Goal: Information Seeking & Learning: Learn about a topic

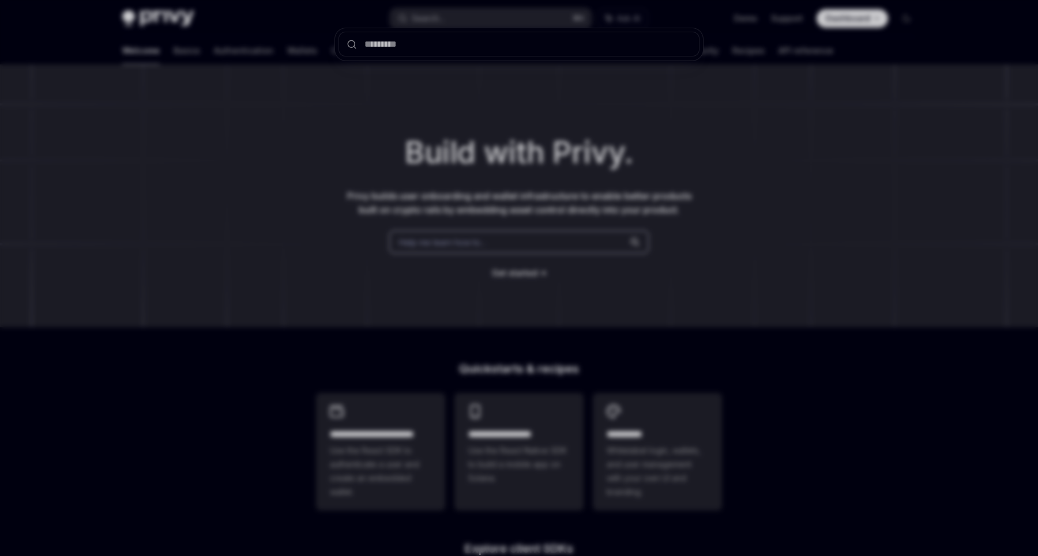
scroll to position [52, 0]
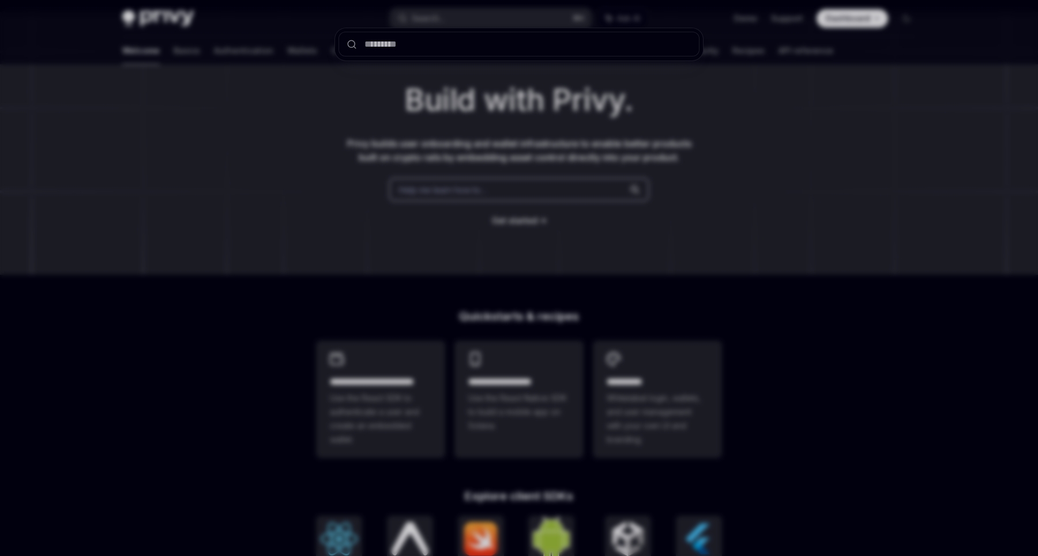
click at [433, 192] on div at bounding box center [519, 278] width 1038 height 556
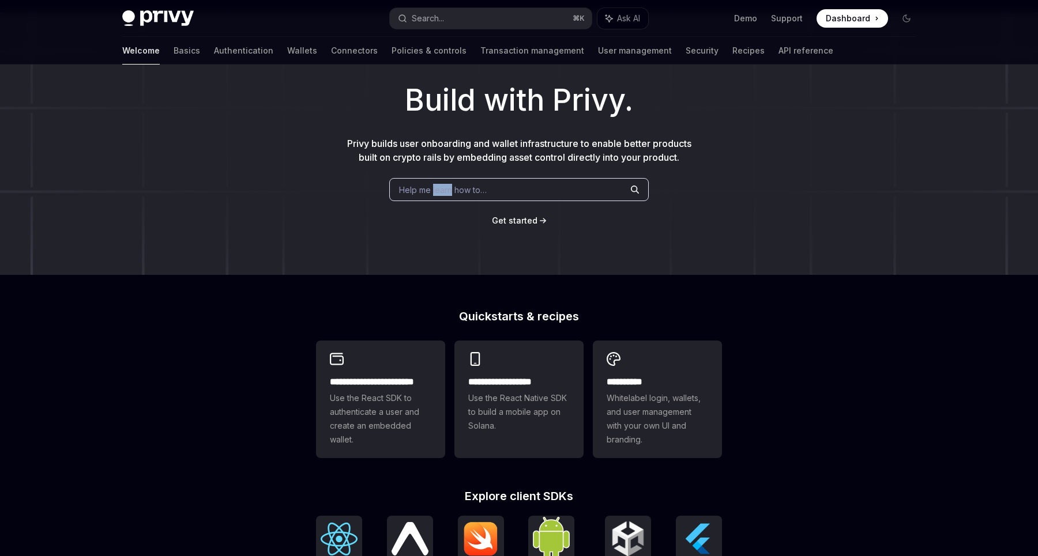
click at [433, 192] on span "Help me learn how to…" at bounding box center [443, 190] width 88 height 12
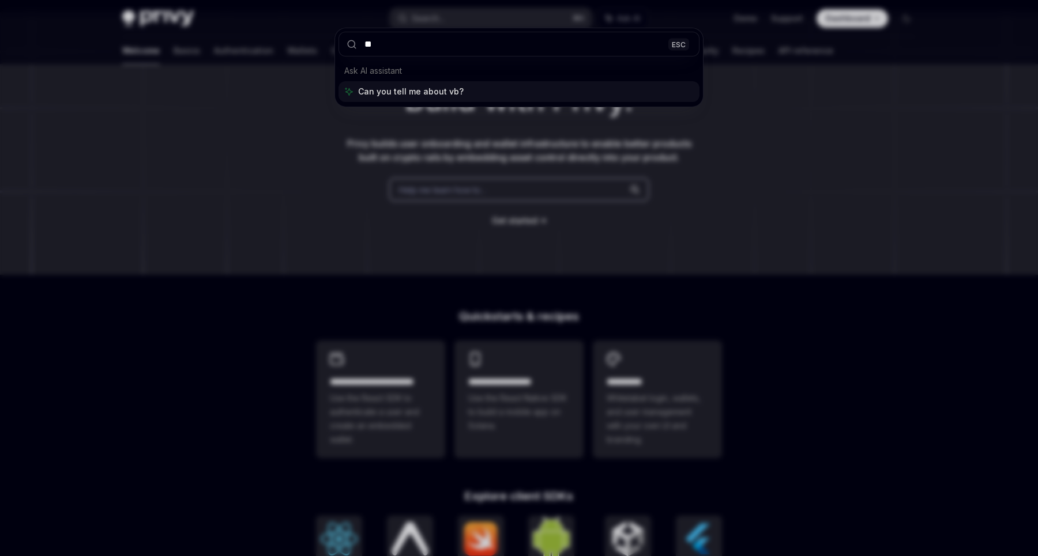
type input "*"
type input "*****"
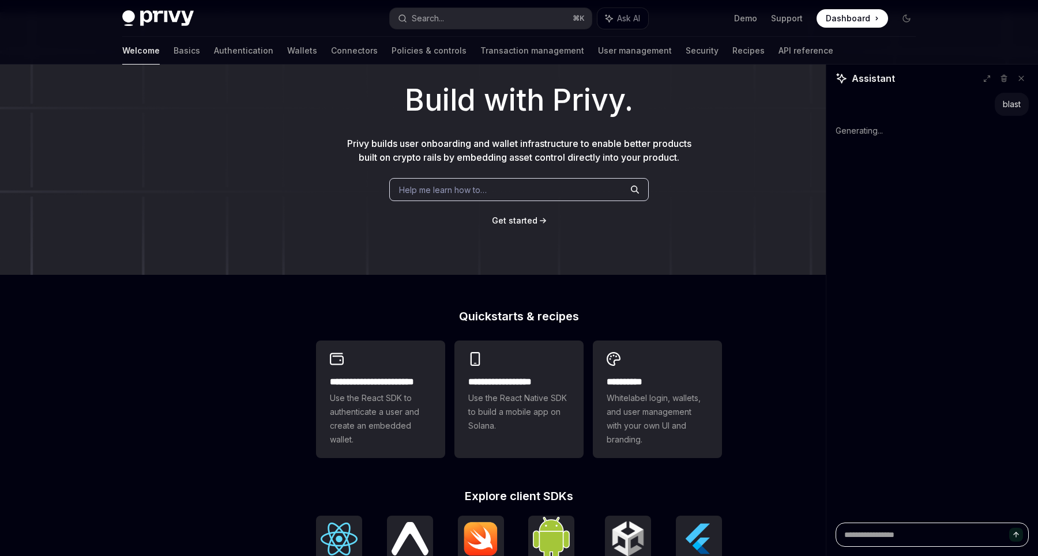
type textarea "*"
click at [451, 17] on button "Search... ⌘ K" at bounding box center [491, 18] width 202 height 21
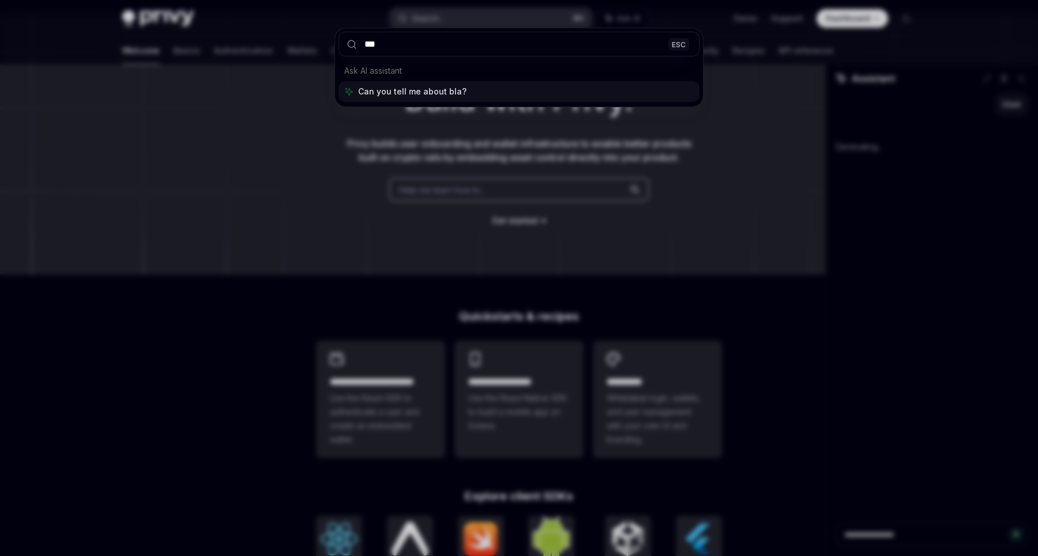
type input "****"
type textarea "*"
type input "*****"
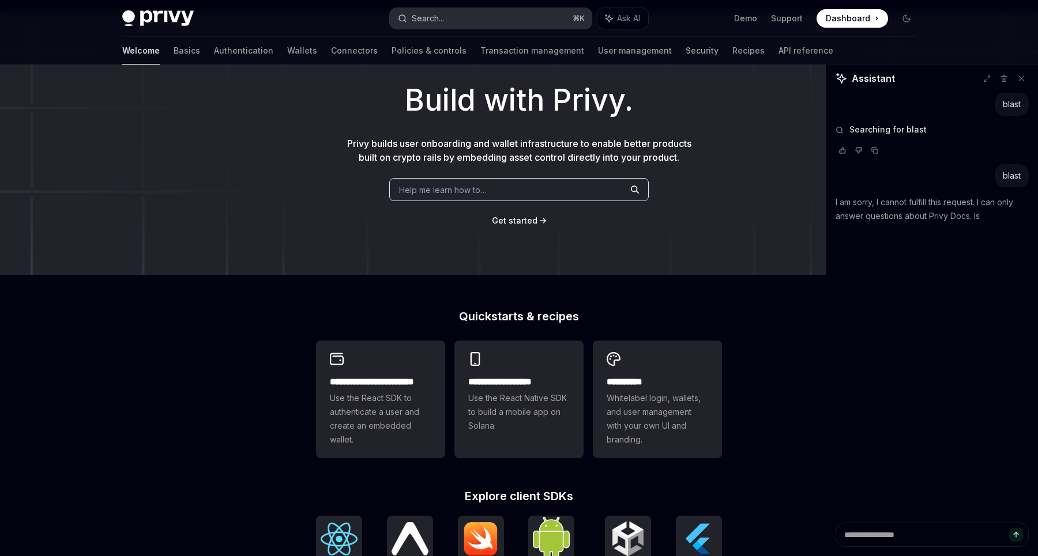
click at [466, 20] on button "Search... ⌘ K" at bounding box center [491, 18] width 202 height 21
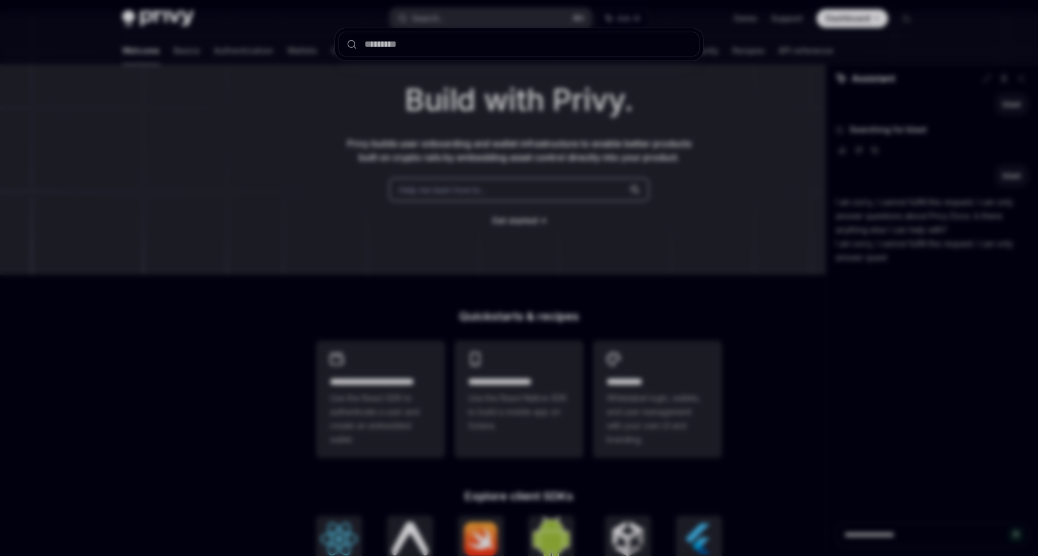
click at [466, 20] on div at bounding box center [519, 278] width 1038 height 556
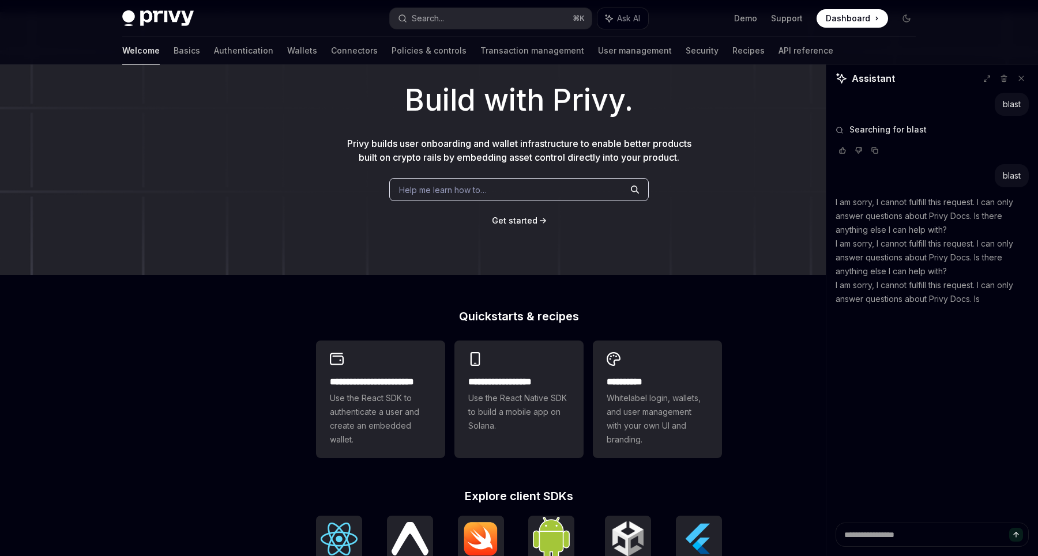
click at [380, 105] on h1 "Build with Privy." at bounding box center [518, 100] width 1001 height 45
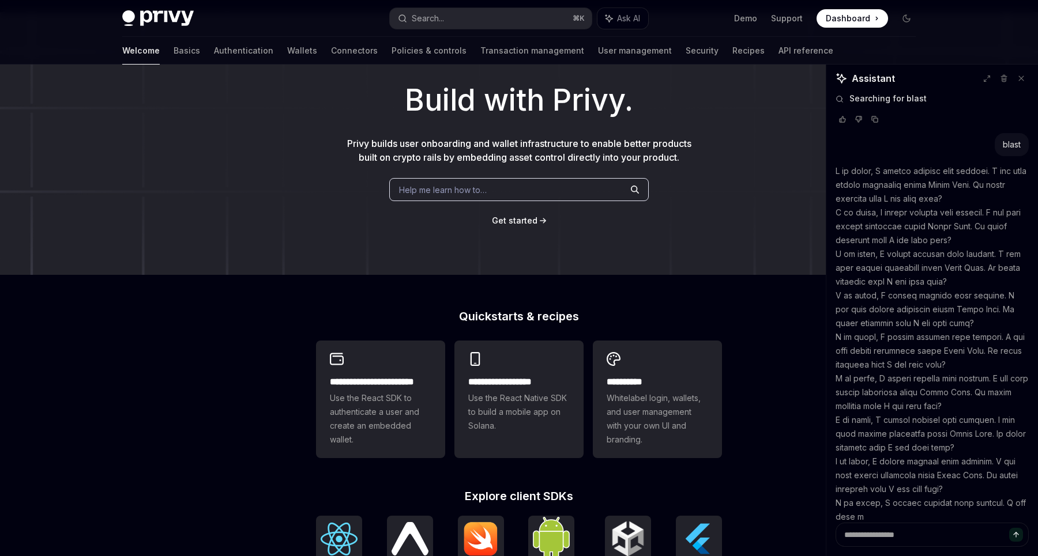
scroll to position [0, 0]
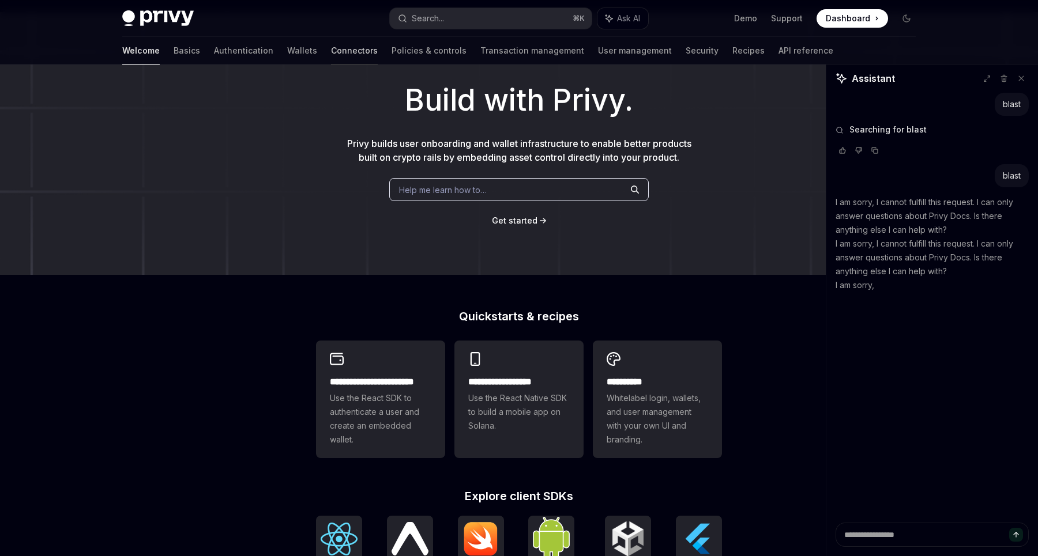
click at [331, 51] on link "Connectors" at bounding box center [354, 51] width 47 height 28
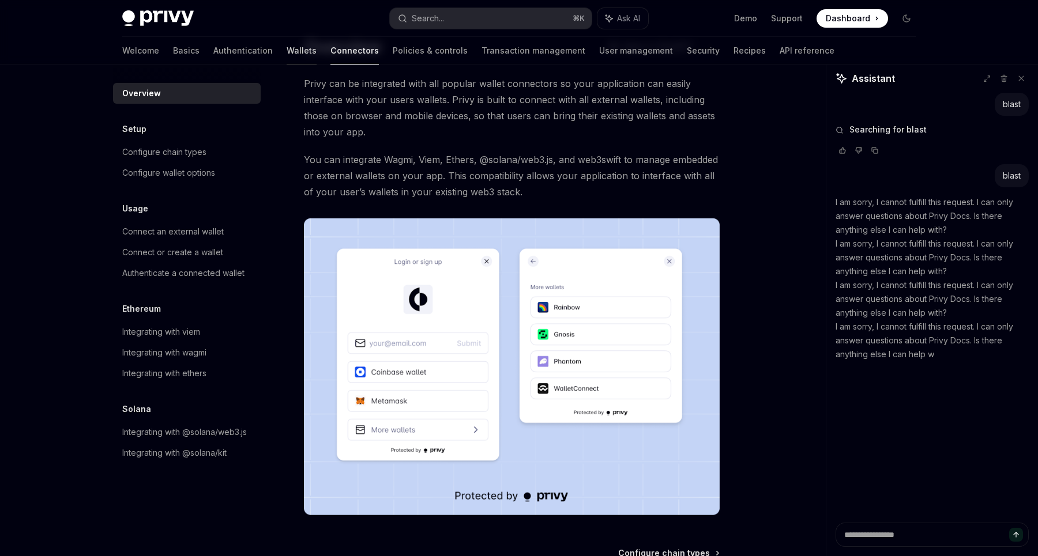
click at [287, 53] on link "Wallets" at bounding box center [302, 51] width 30 height 28
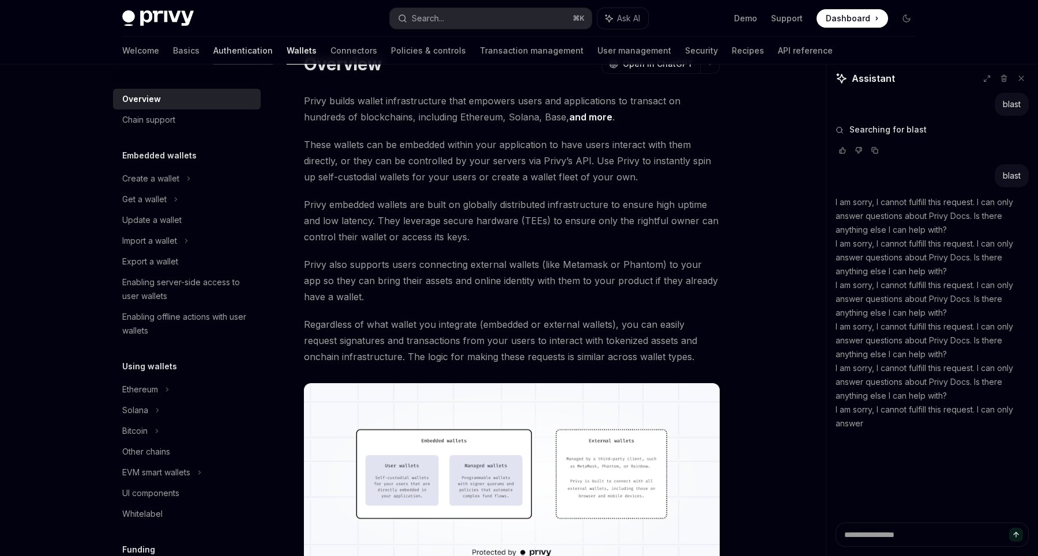
click at [213, 48] on link "Authentication" at bounding box center [242, 51] width 59 height 28
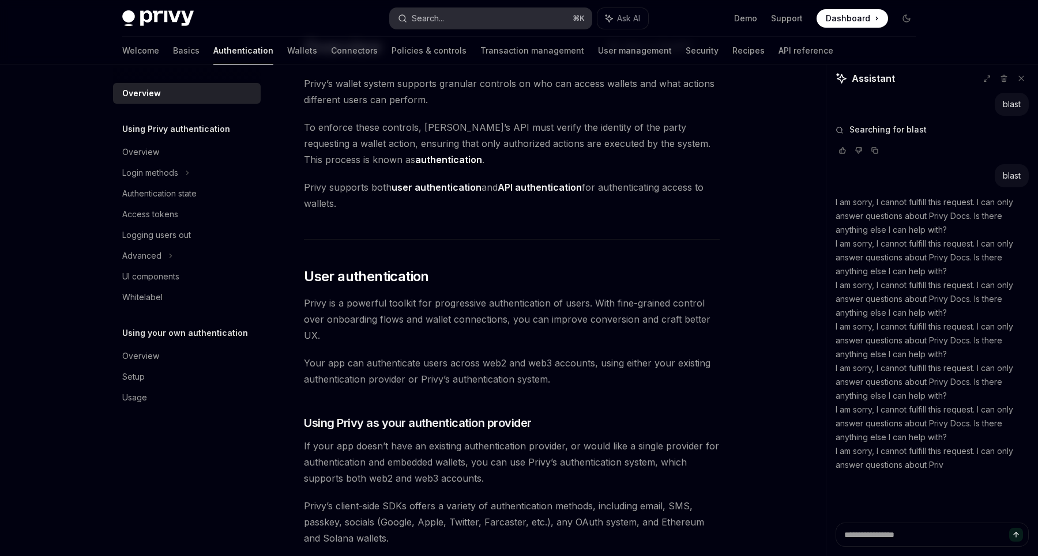
click at [454, 22] on button "Search... ⌘ K" at bounding box center [491, 18] width 202 height 21
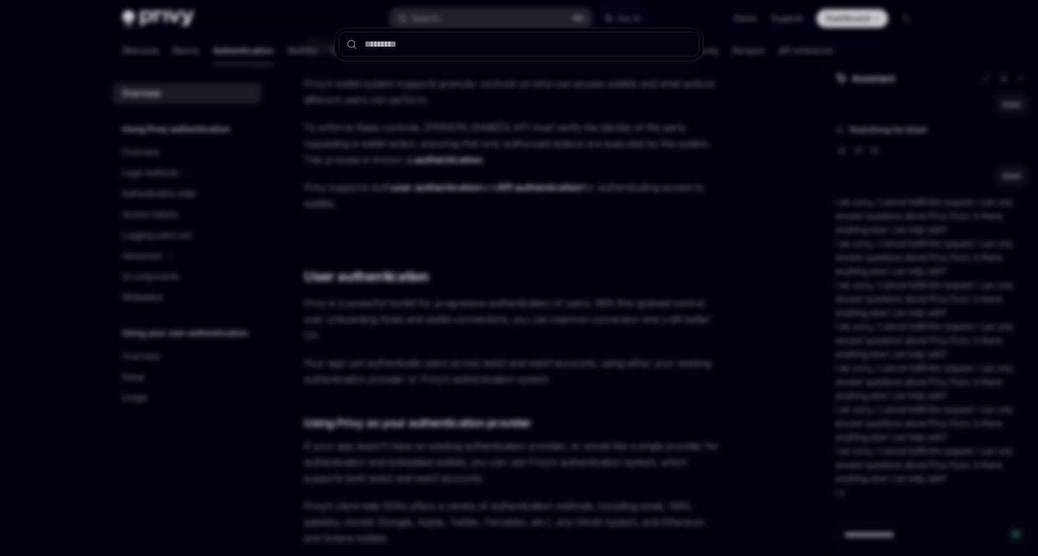
type textarea "*"
type input "*"
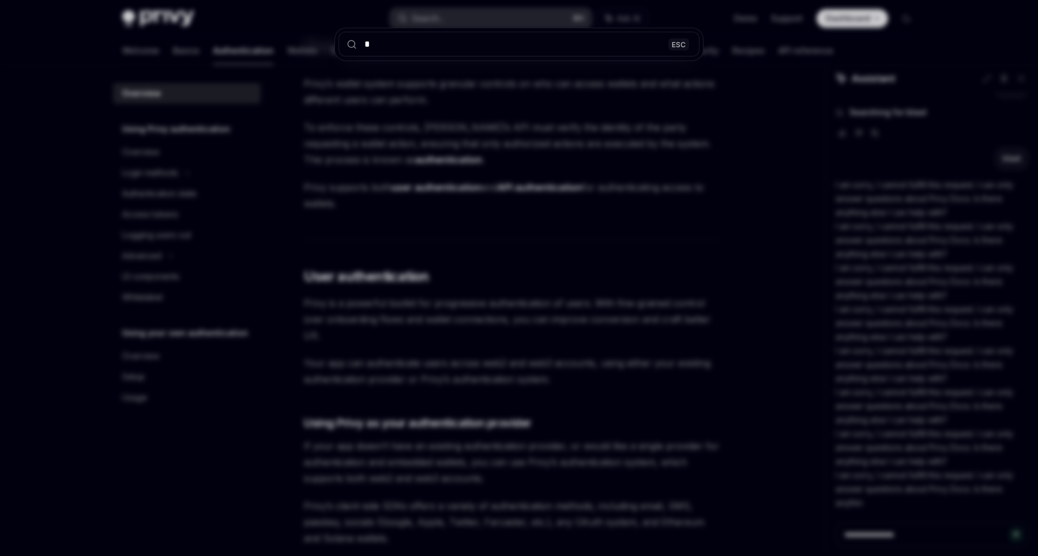
type textarea "*"
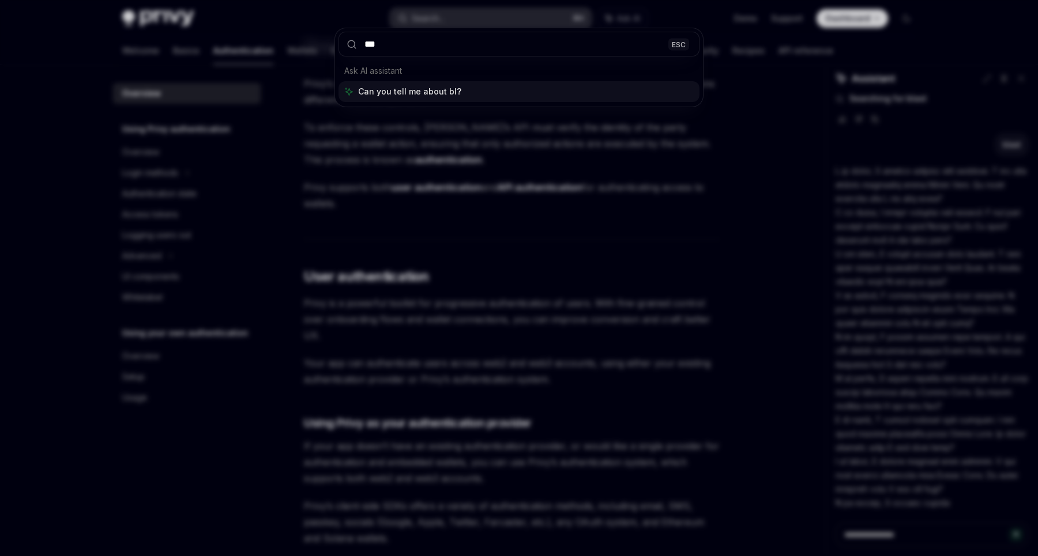
type input "****"
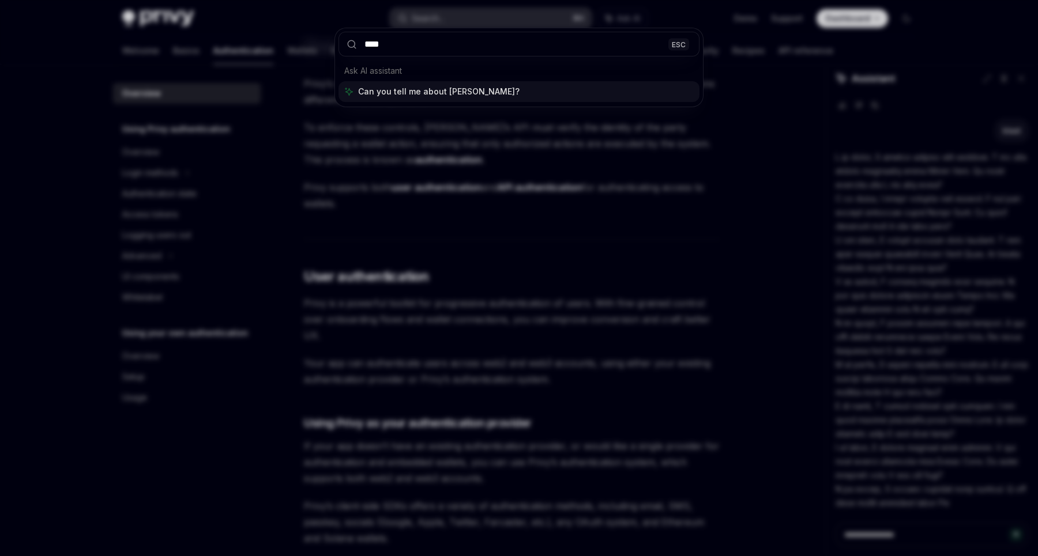
type textarea "*"
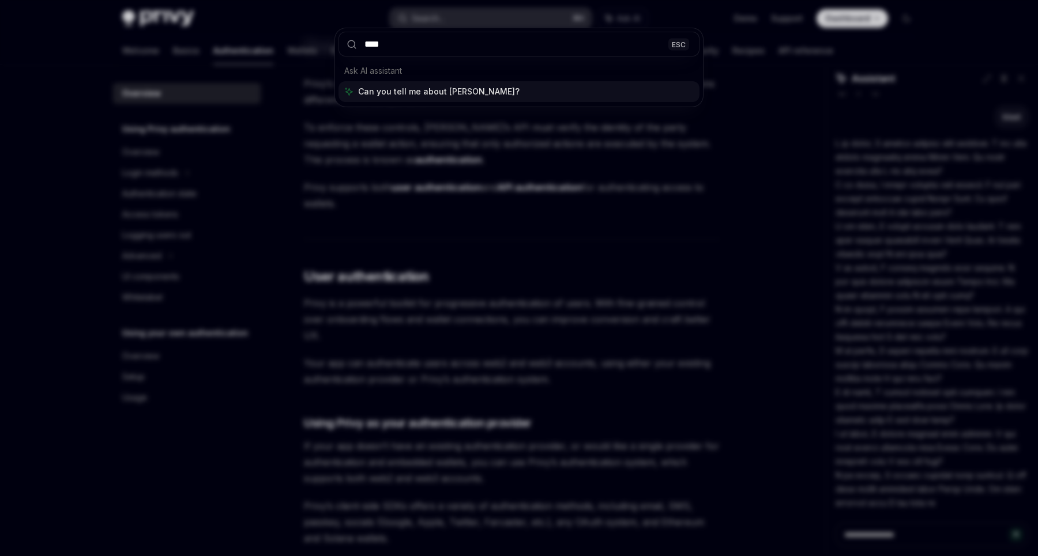
type input "*****"
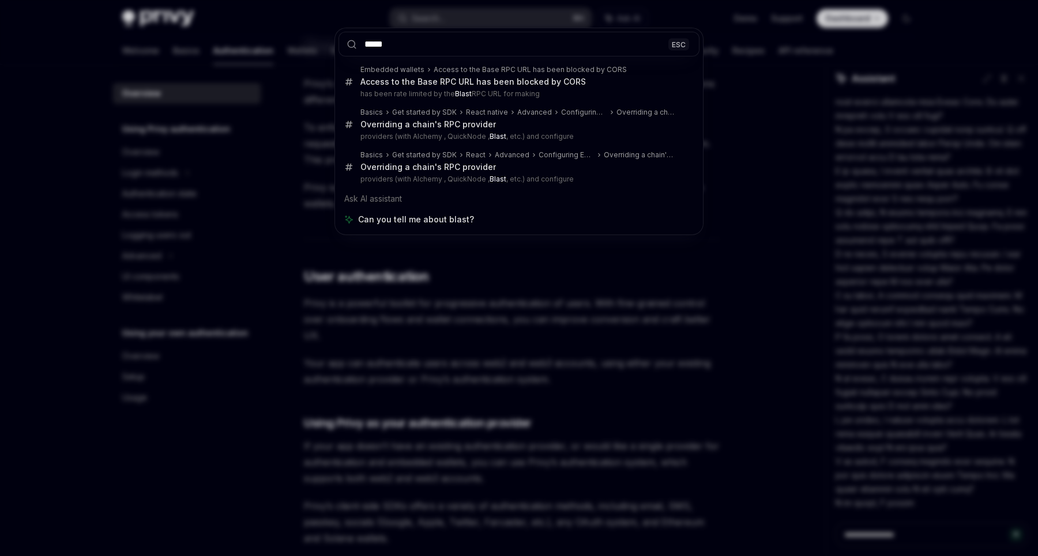
type textarea "*"
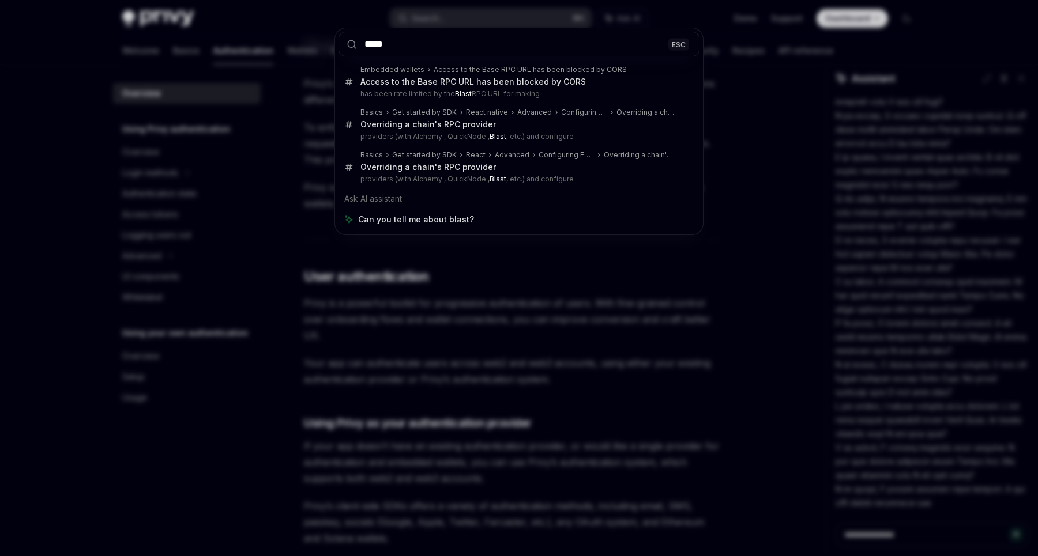
type input "*****"
type textarea "*"
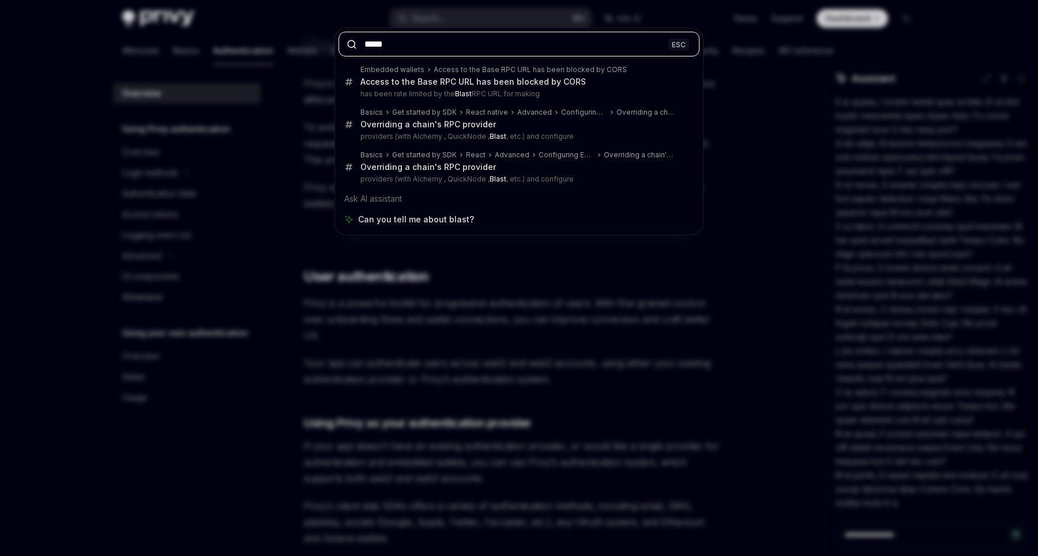
paste input "*********"
type input "**********"
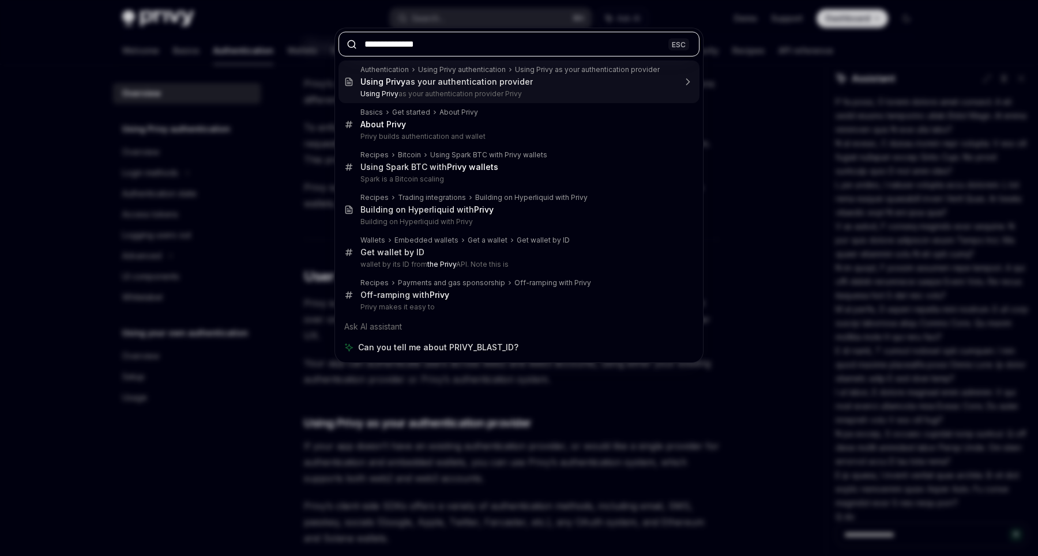
scroll to position [1193, 0]
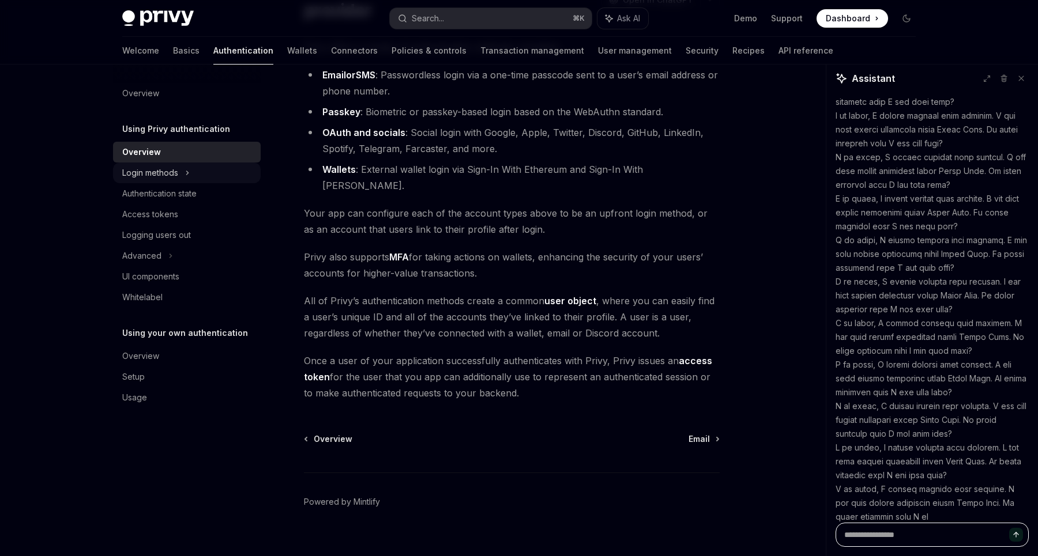
scroll to position [2023, 0]
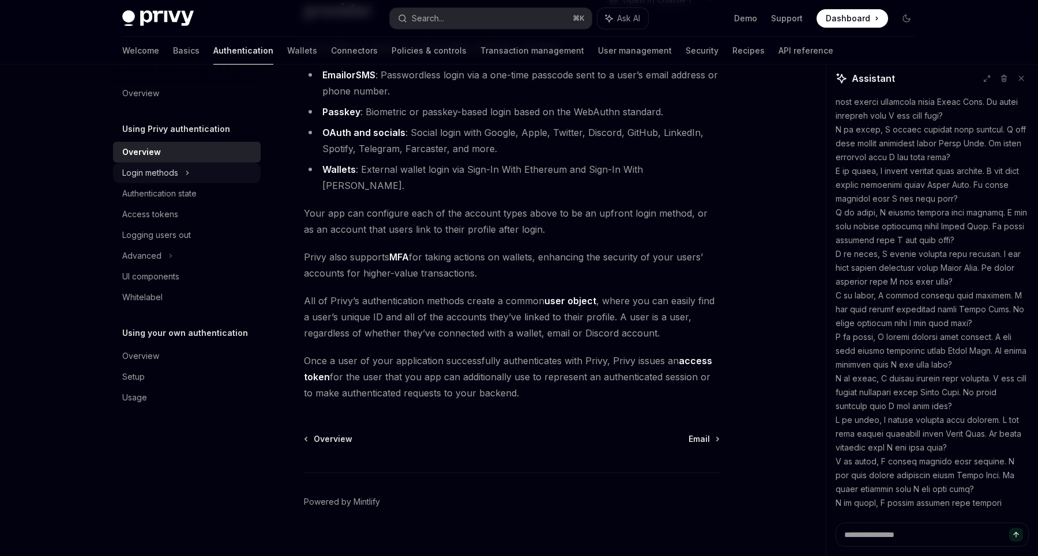
click at [199, 169] on div "Login methods" at bounding box center [187, 173] width 148 height 21
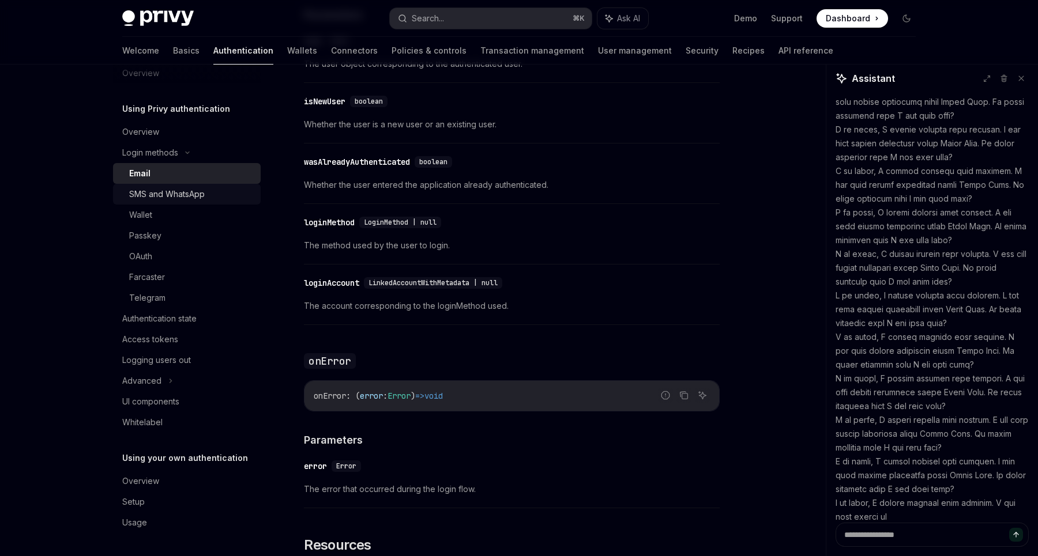
click at [176, 202] on link "SMS and WhatsApp" at bounding box center [187, 194] width 148 height 21
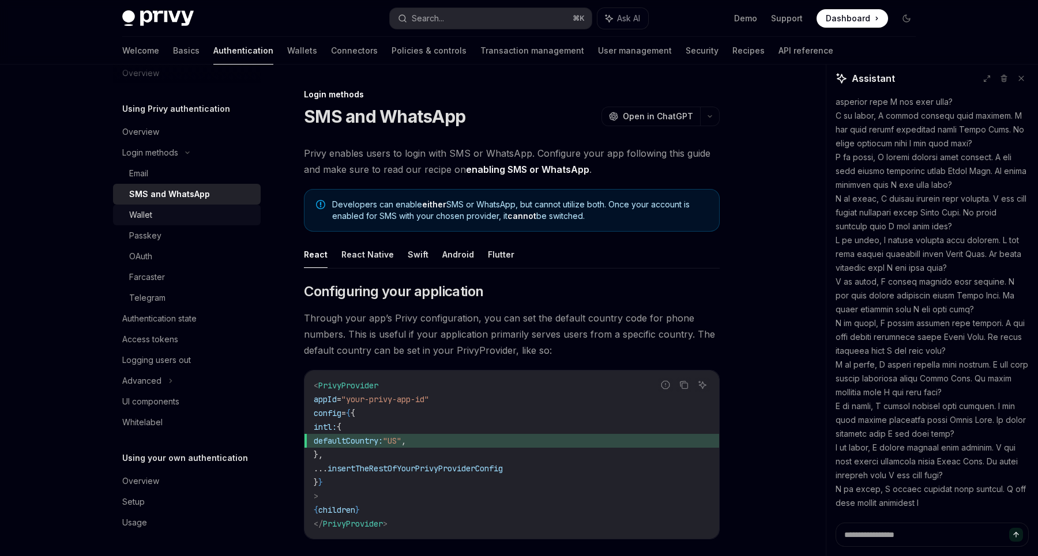
click at [173, 221] on div "Wallet" at bounding box center [191, 215] width 125 height 14
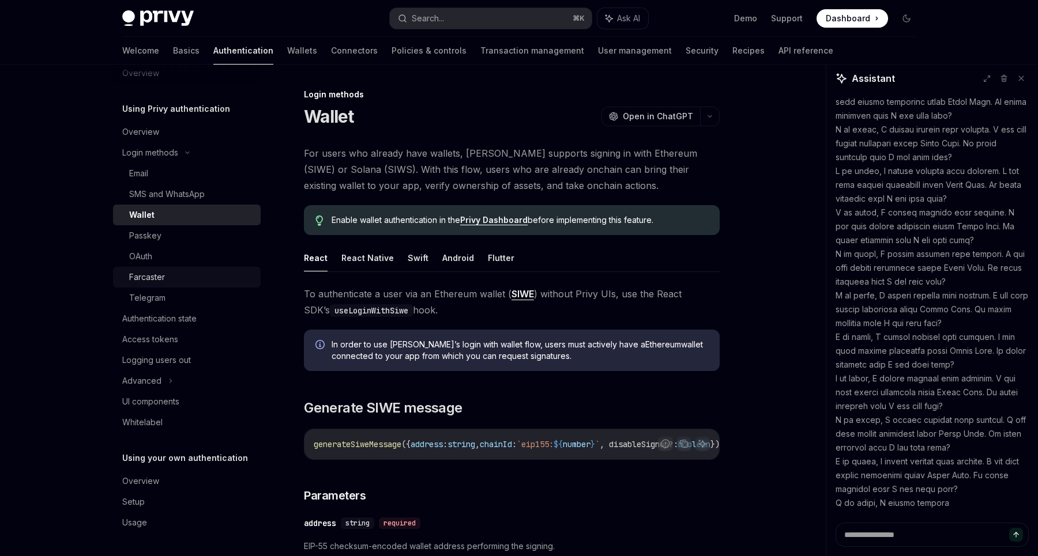
click at [170, 278] on div "Farcaster" at bounding box center [191, 277] width 125 height 14
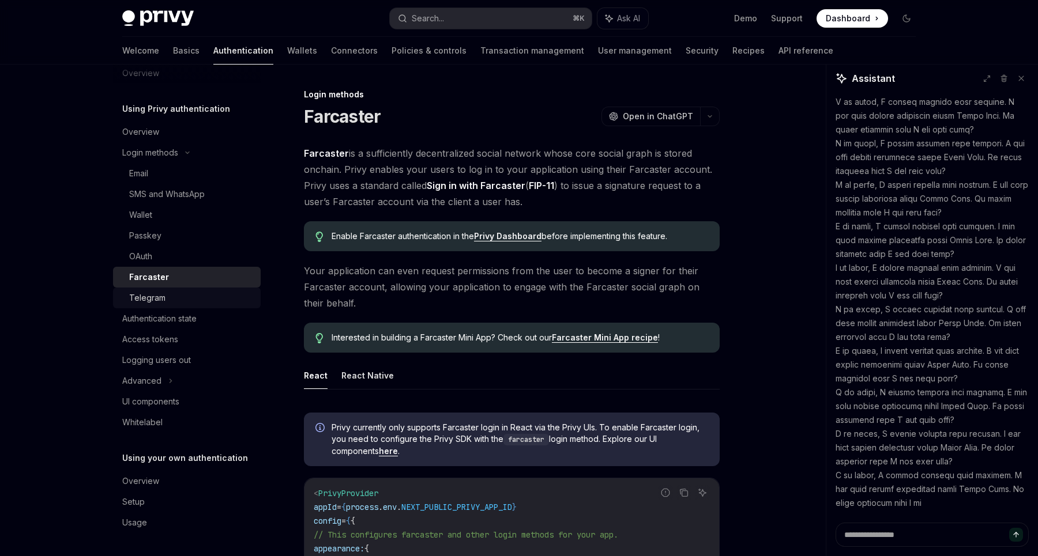
click at [168, 299] on div "Telegram" at bounding box center [191, 298] width 125 height 14
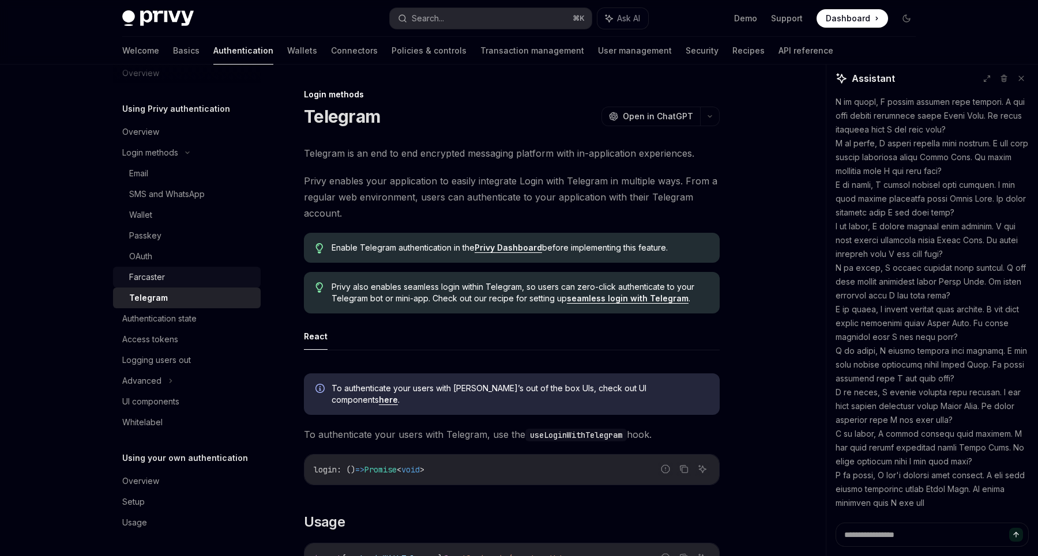
click at [175, 269] on link "Farcaster" at bounding box center [187, 277] width 148 height 21
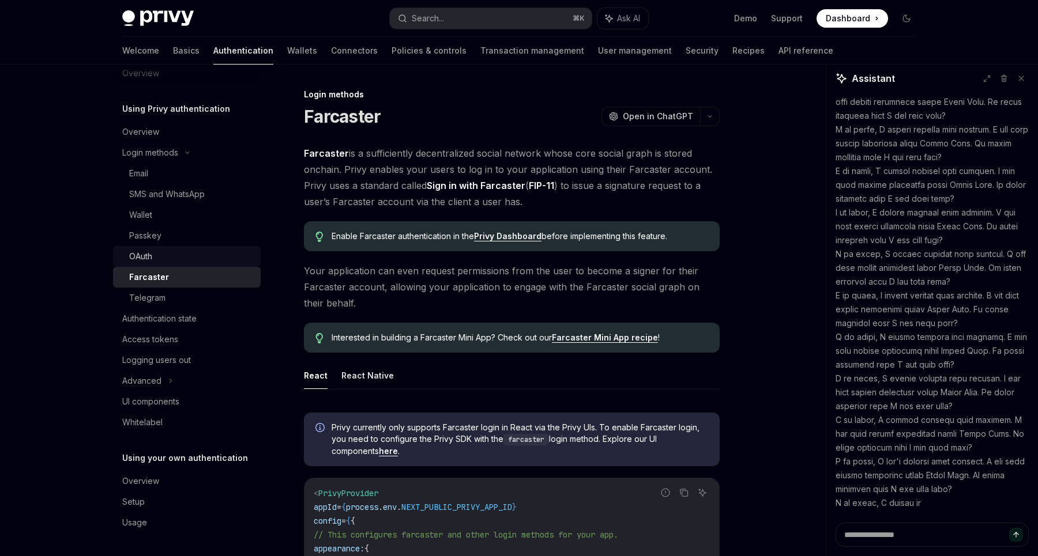
click at [175, 259] on div "OAuth" at bounding box center [191, 257] width 125 height 14
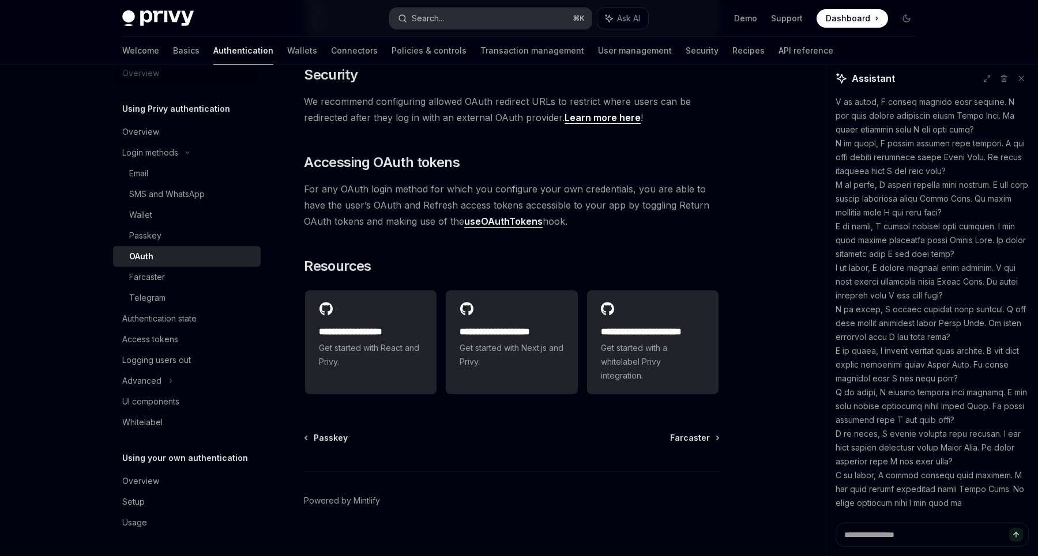
click at [443, 24] on div "Search..." at bounding box center [428, 19] width 32 height 14
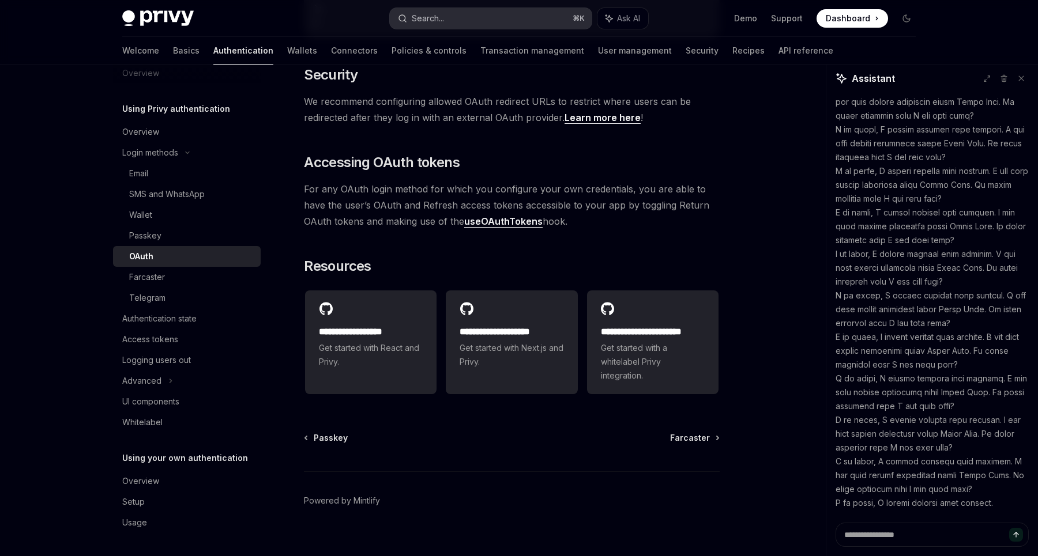
type textarea "*"
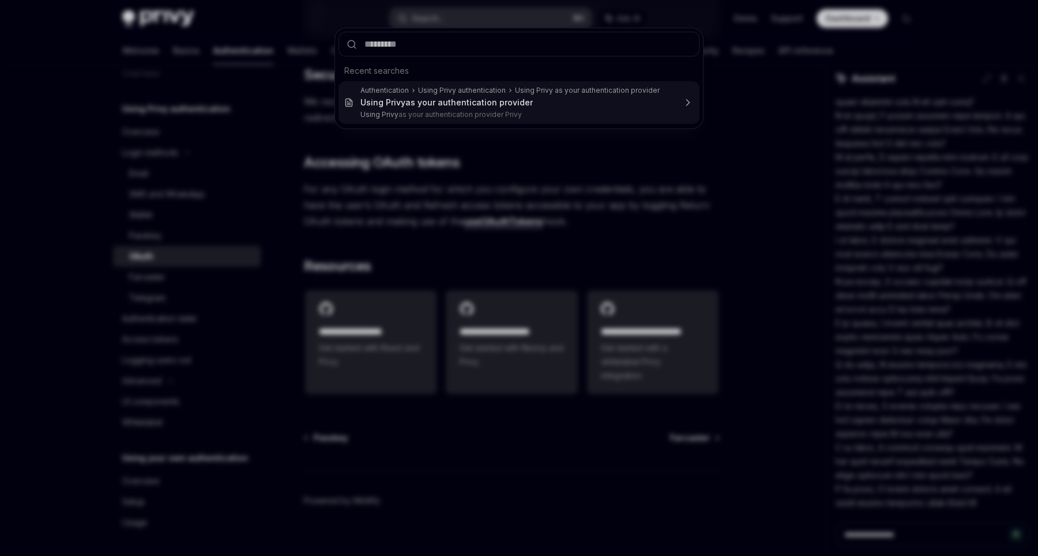
type input "**********"
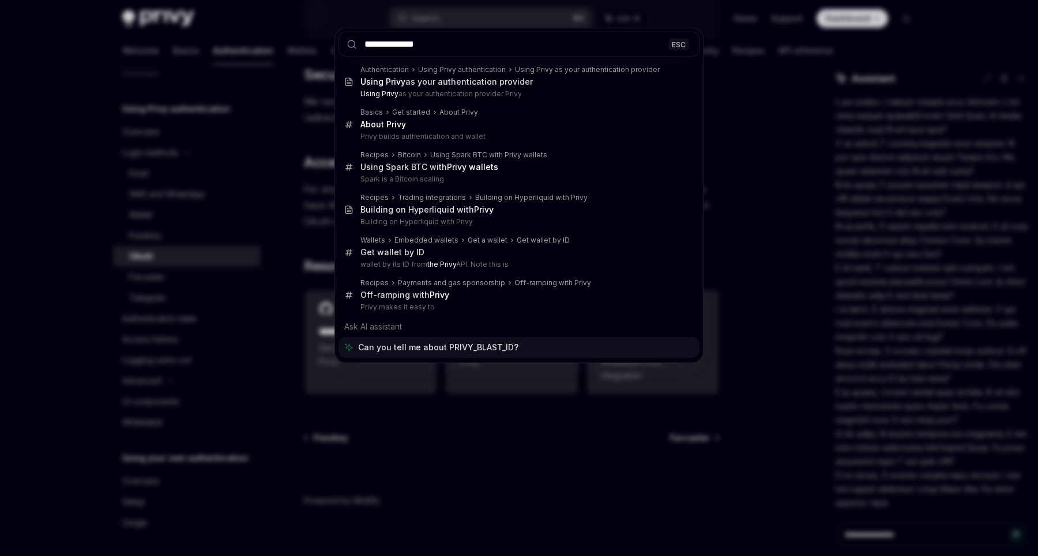
type textarea "*"
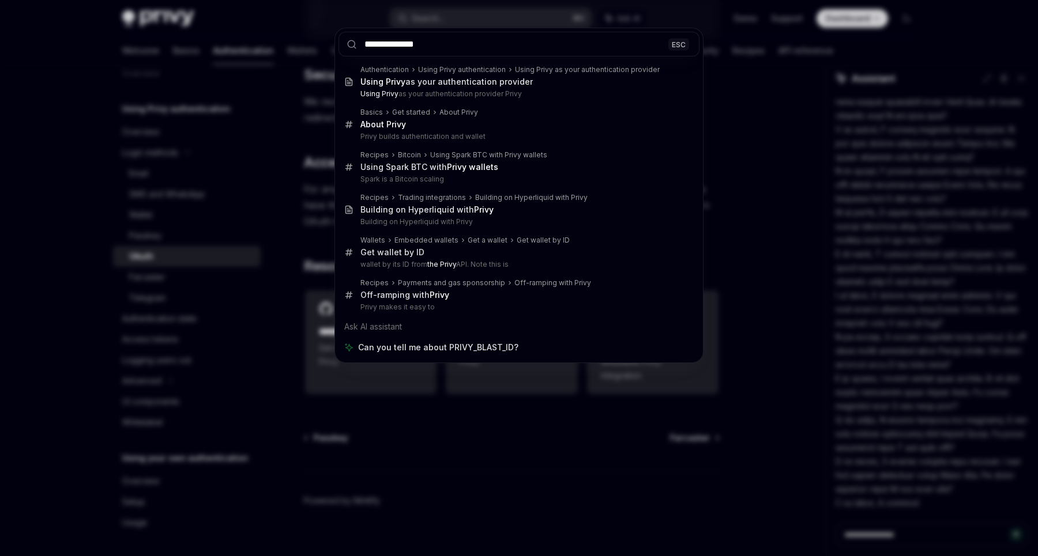
type input "**********"
click at [316, 333] on div "**********" at bounding box center [519, 278] width 1038 height 556
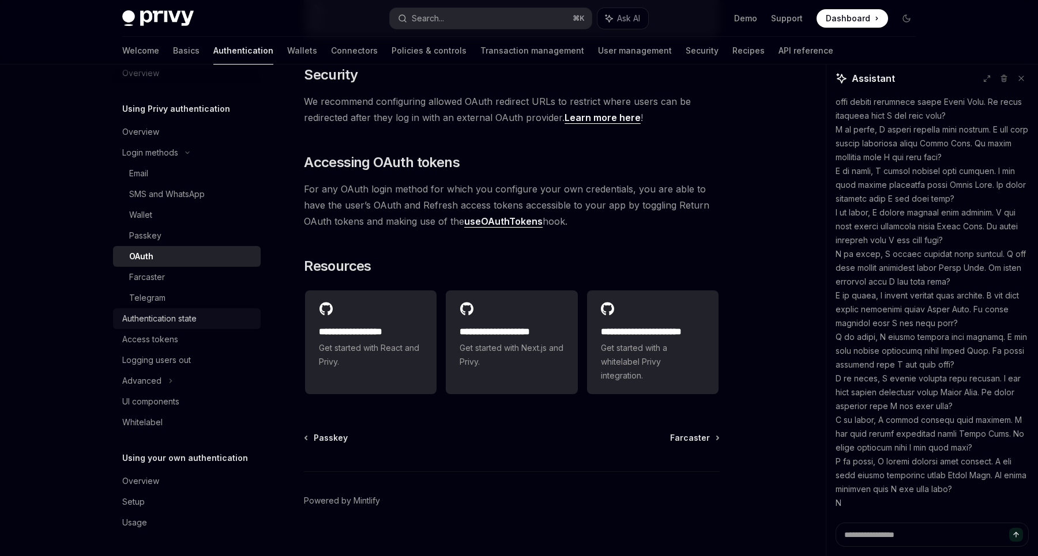
click at [163, 321] on div "Authentication state" at bounding box center [159, 319] width 74 height 14
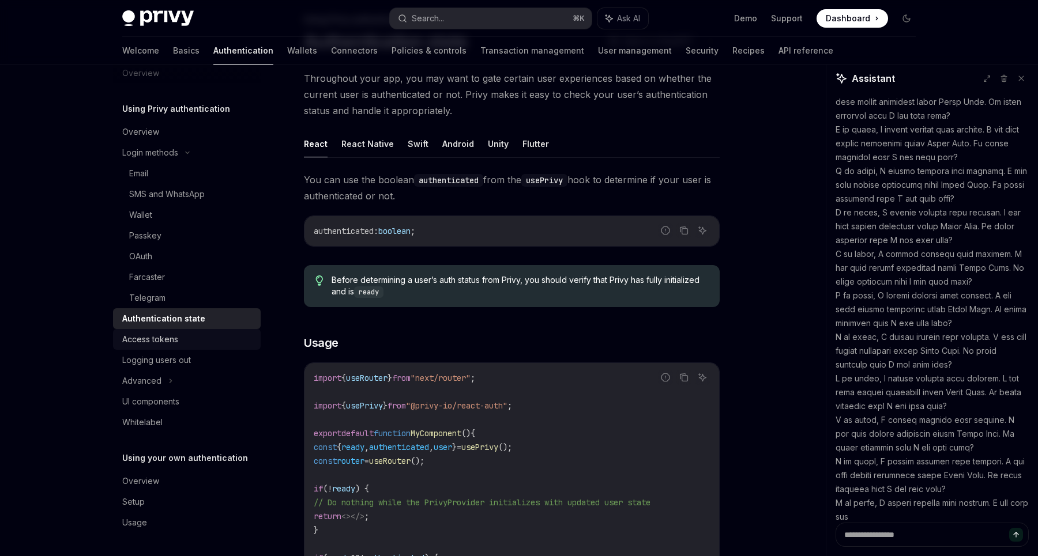
click at [229, 340] on div "Access tokens" at bounding box center [187, 340] width 131 height 14
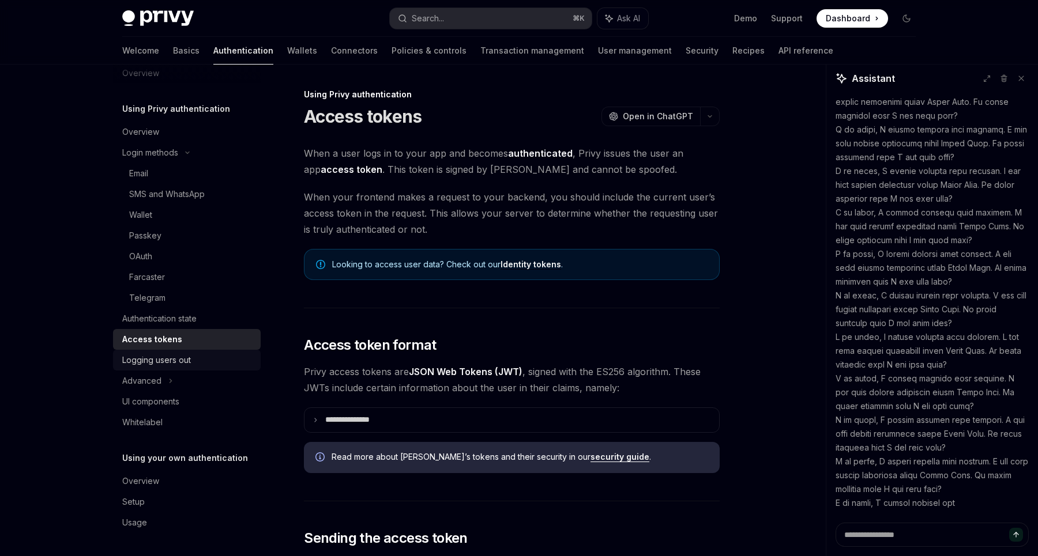
click at [216, 361] on div "Logging users out" at bounding box center [187, 360] width 131 height 14
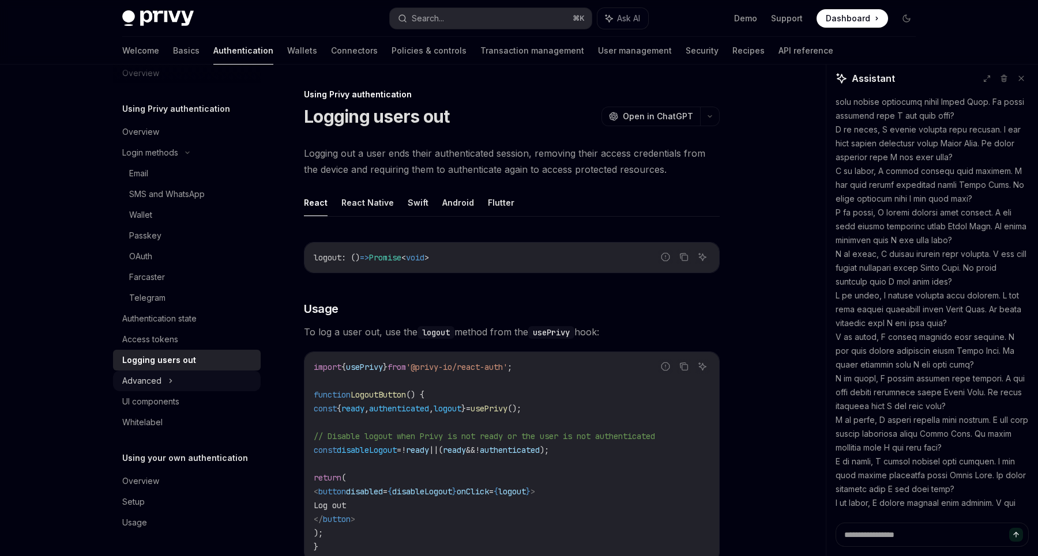
click at [195, 380] on div "Advanced" at bounding box center [187, 381] width 148 height 21
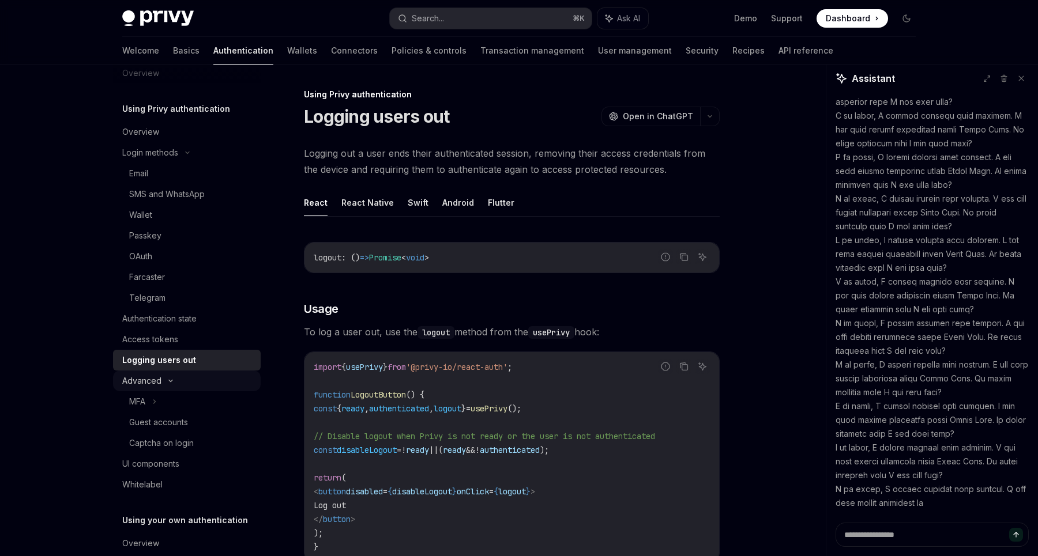
click at [195, 380] on div "Advanced" at bounding box center [187, 381] width 148 height 21
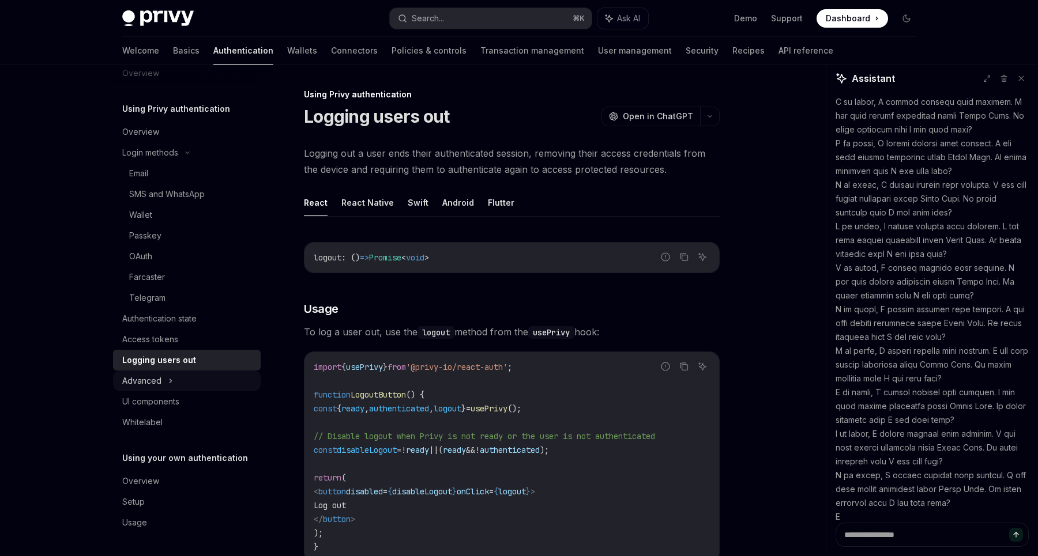
click at [195, 380] on div "Advanced" at bounding box center [187, 381] width 148 height 21
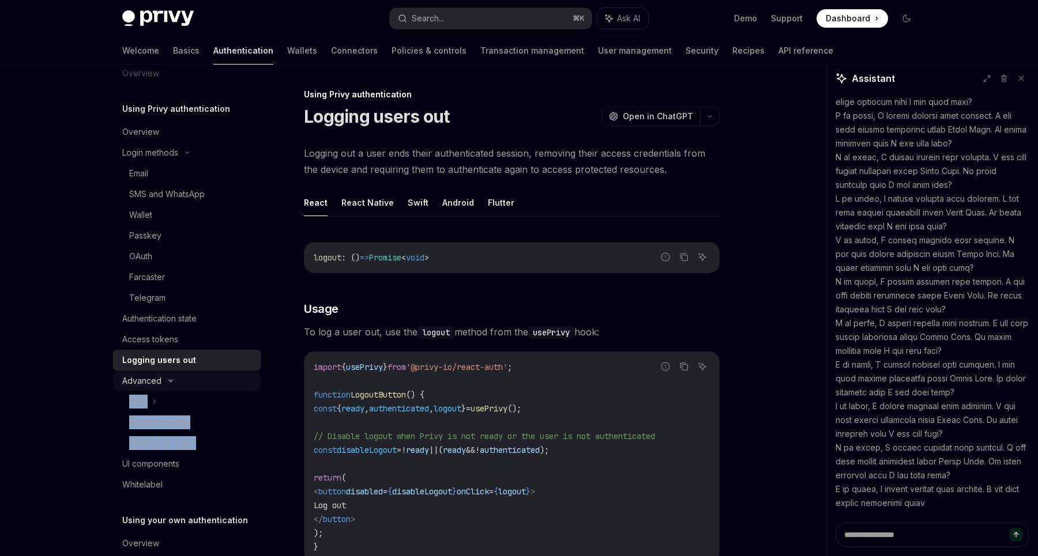
click at [195, 380] on div "Advanced" at bounding box center [187, 381] width 148 height 21
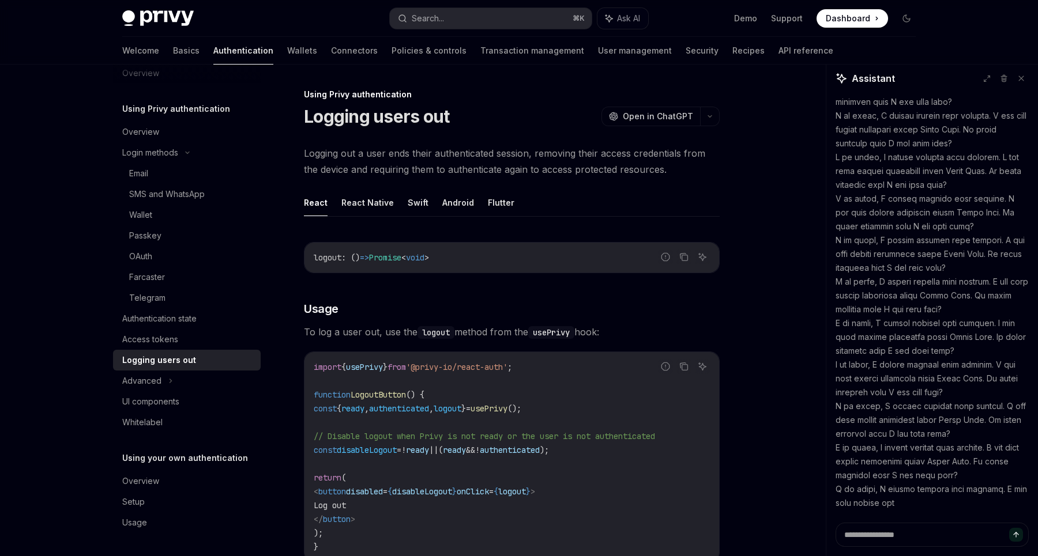
click at [70, 400] on div "Privy Docs home page Search... ⌘ K Ask AI Demo Support Dashboard Dashboard Sear…" at bounding box center [519, 528] width 1038 height 1056
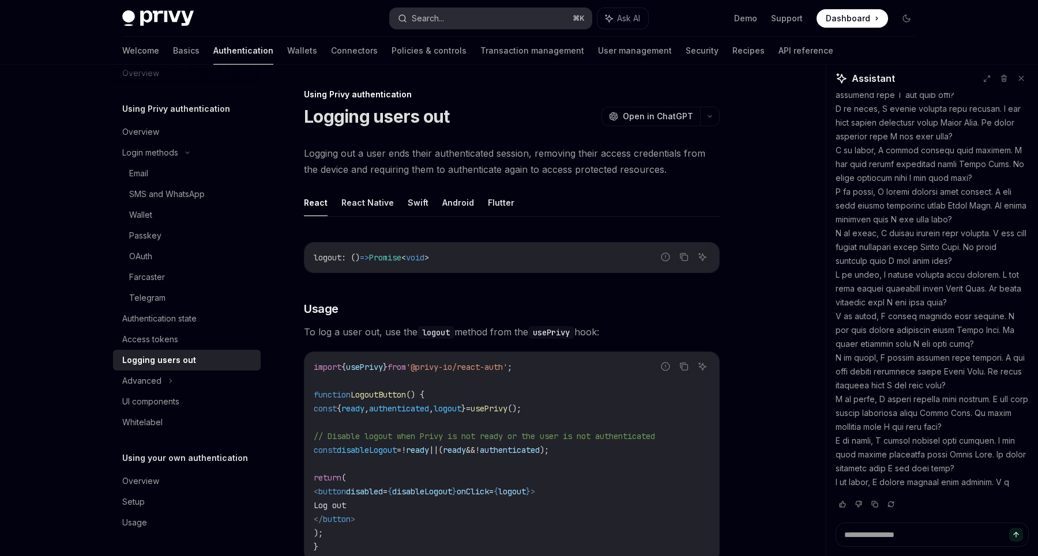
click at [418, 24] on div "Search..." at bounding box center [428, 19] width 32 height 14
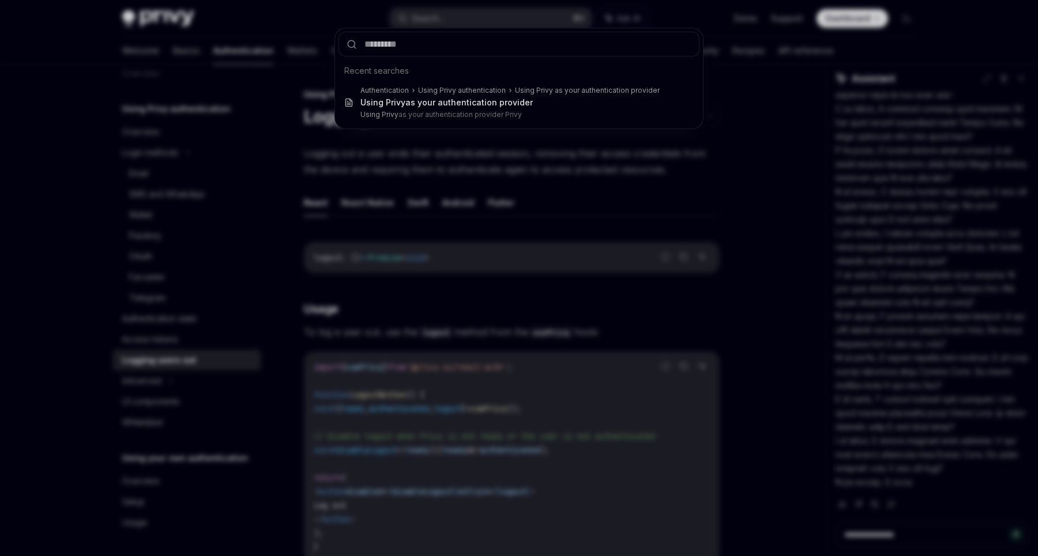
click at [142, 234] on div "Recent searches Authentication Using Privy authentication Using Privy as your a…" at bounding box center [519, 278] width 1038 height 556
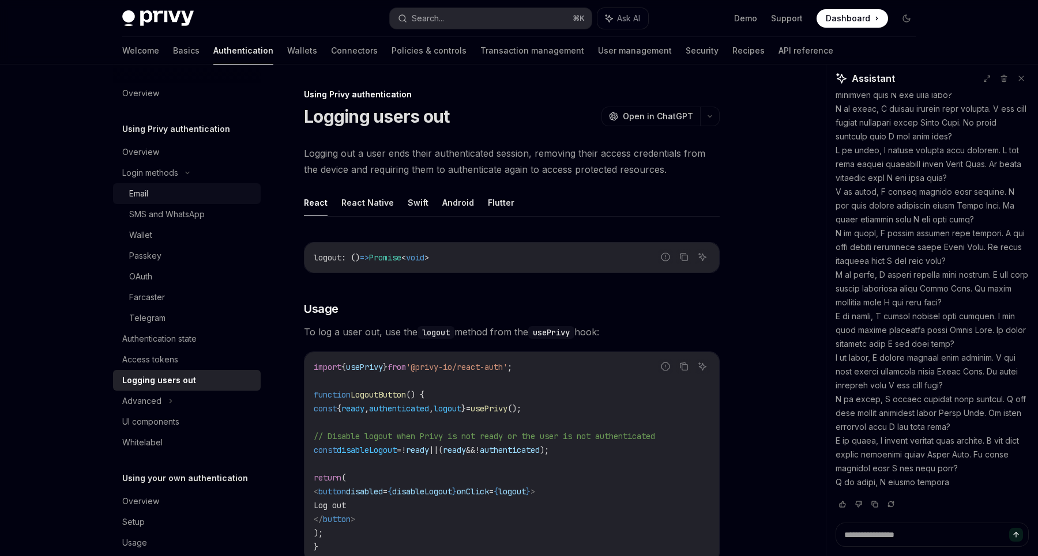
click at [157, 194] on div "Email" at bounding box center [191, 194] width 125 height 14
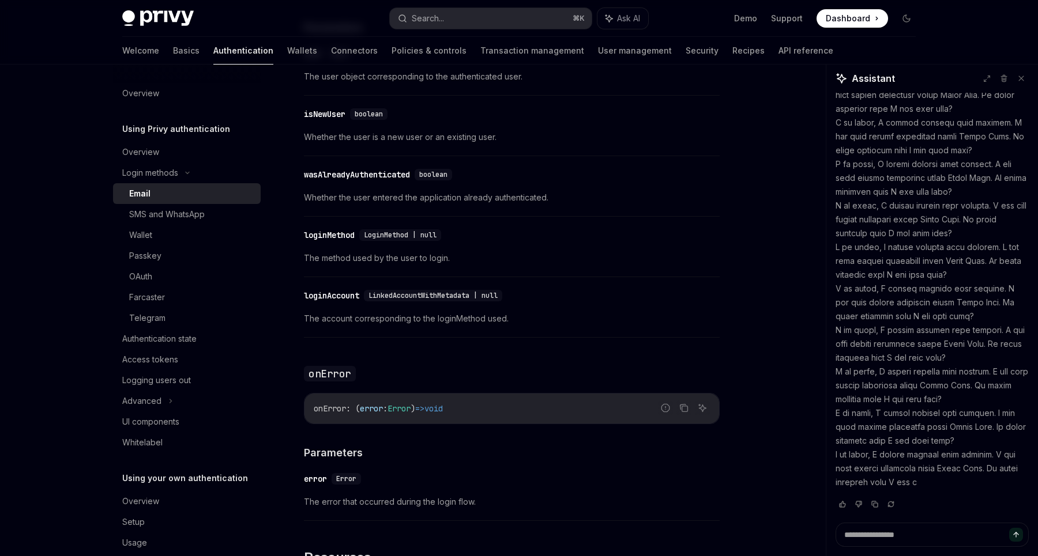
scroll to position [2220, 0]
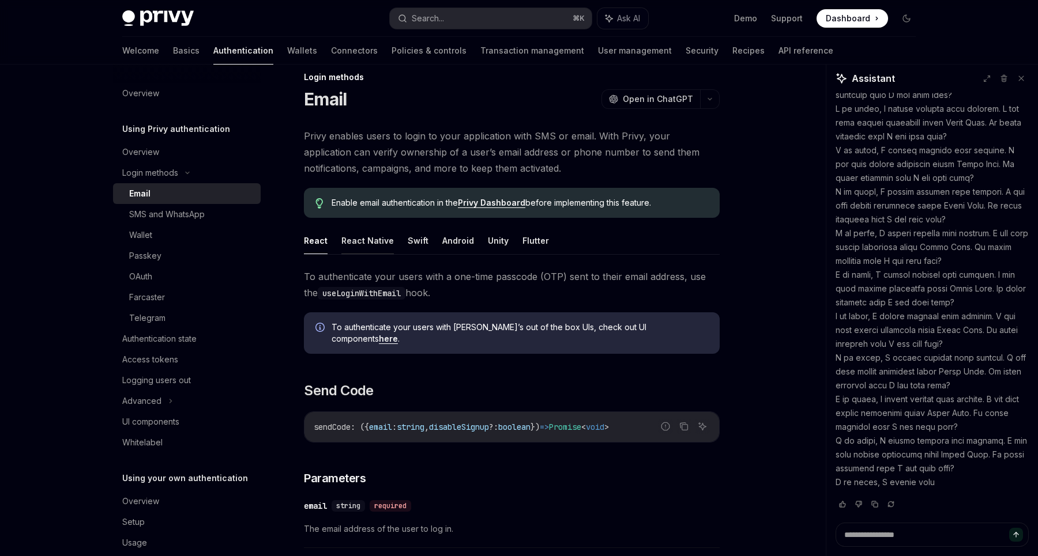
click at [386, 247] on button "React Native" at bounding box center [367, 240] width 52 height 27
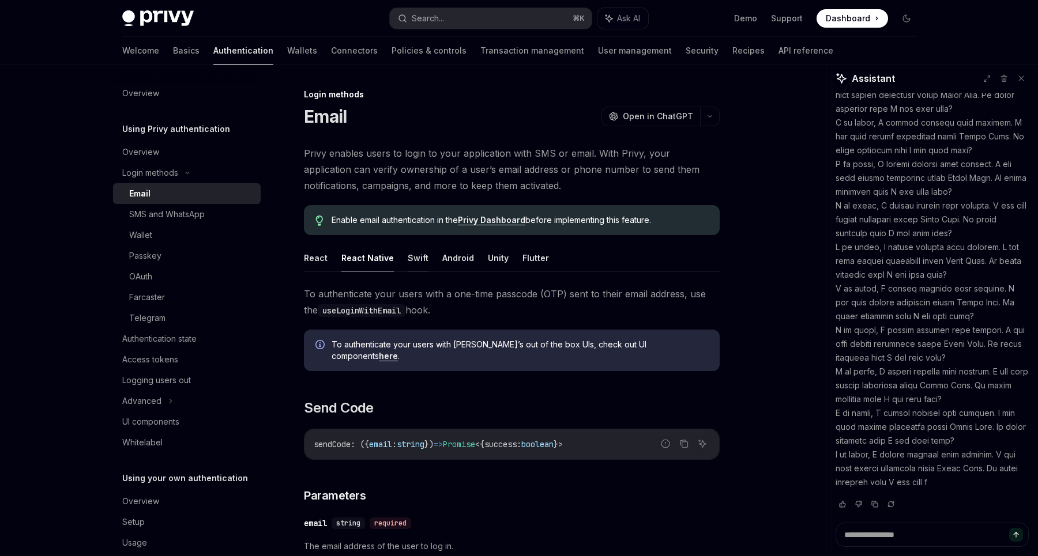
click at [417, 255] on button "Swift" at bounding box center [418, 257] width 21 height 27
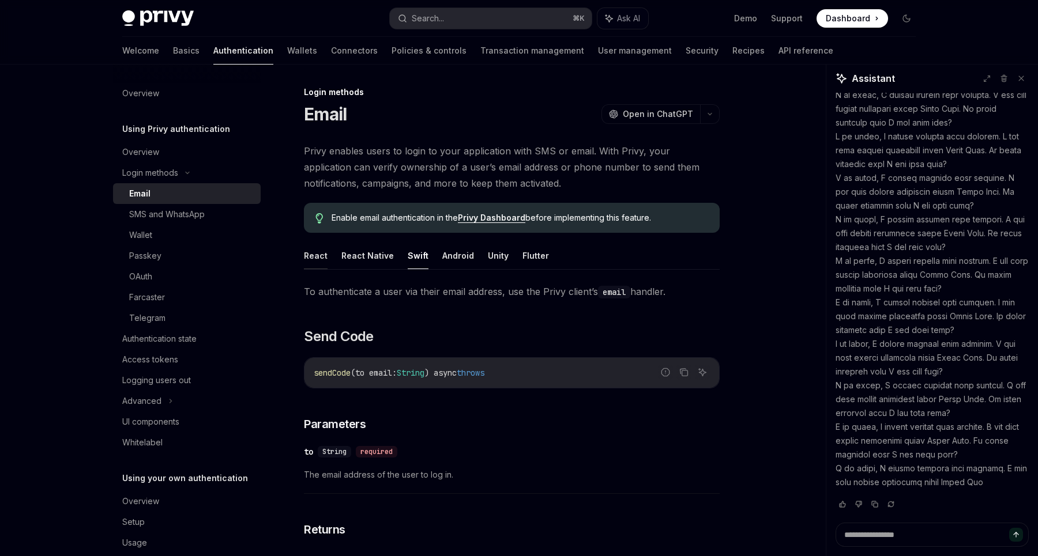
click at [315, 253] on button "React" at bounding box center [316, 255] width 24 height 27
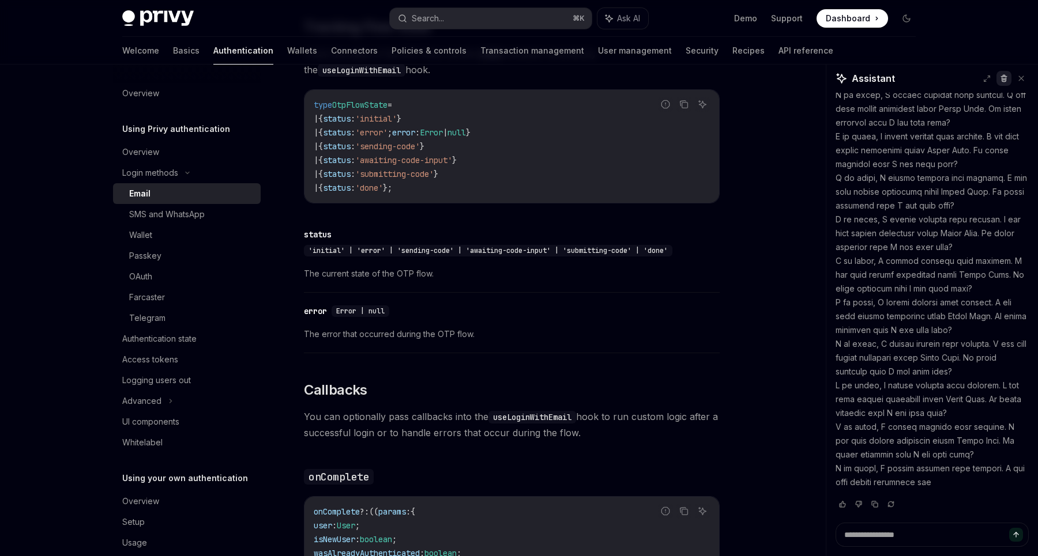
click at [1009, 82] on button at bounding box center [1003, 78] width 15 height 15
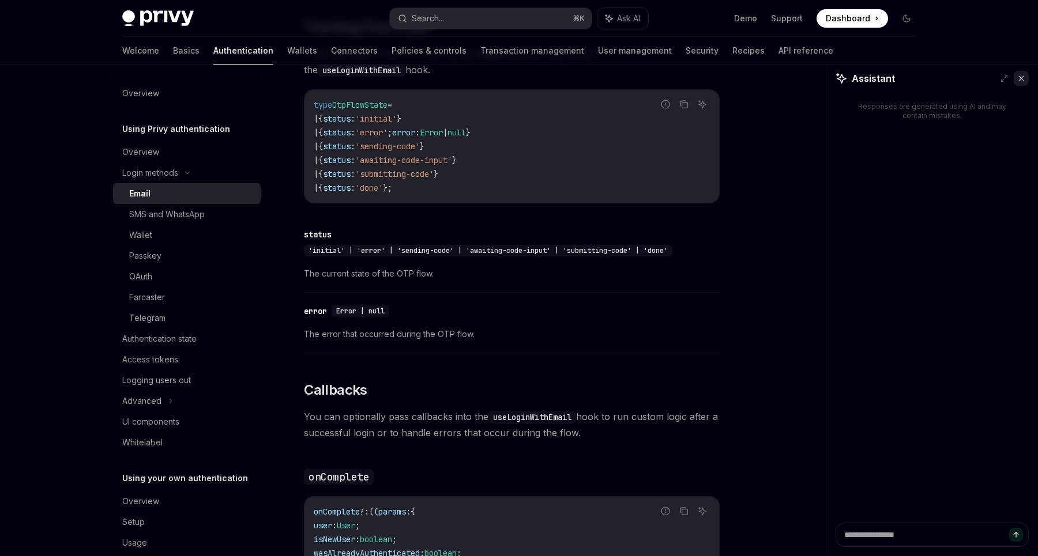
click at [1024, 77] on button at bounding box center [1020, 78] width 15 height 15
type textarea "*"
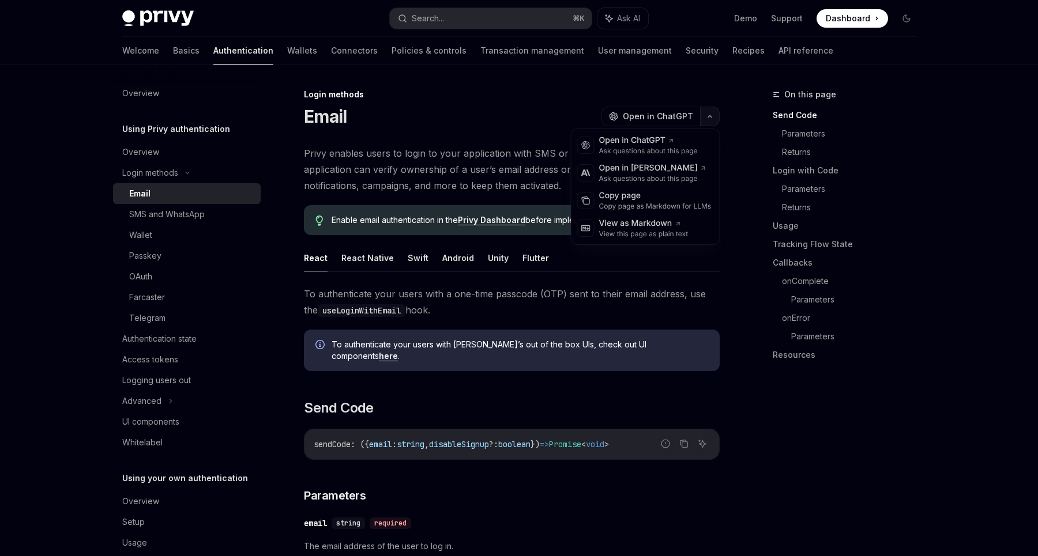
click at [713, 111] on button "button" at bounding box center [710, 117] width 20 height 20
click at [669, 139] on icon at bounding box center [671, 140] width 7 height 7
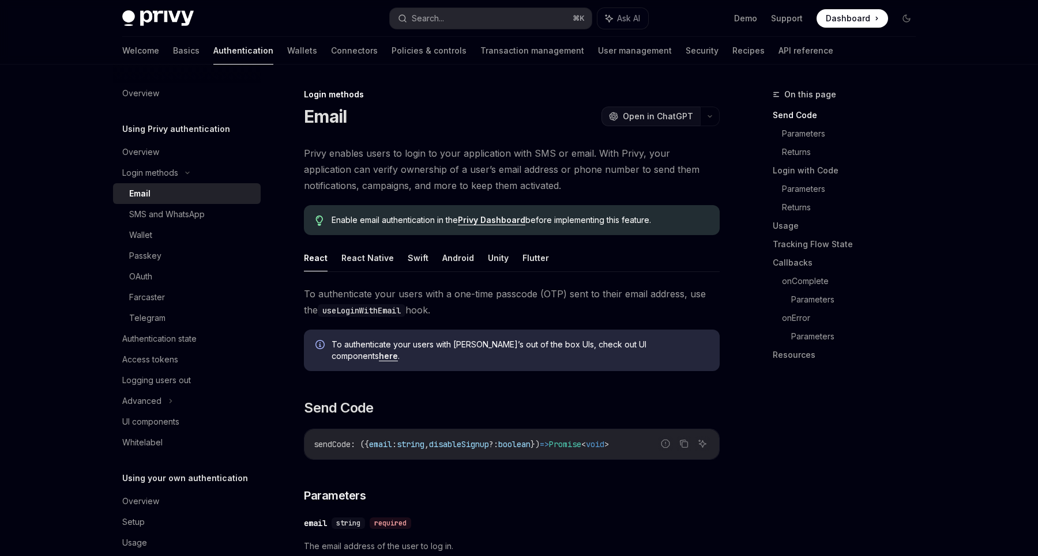
click at [666, 108] on button "OpenAI Open in ChatGPT" at bounding box center [650, 117] width 99 height 20
click at [639, 118] on span "Open in ChatGPT" at bounding box center [658, 117] width 70 height 12
click at [643, 119] on span "Open in ChatGPT" at bounding box center [658, 117] width 70 height 12
